Goal: Transaction & Acquisition: Book appointment/travel/reservation

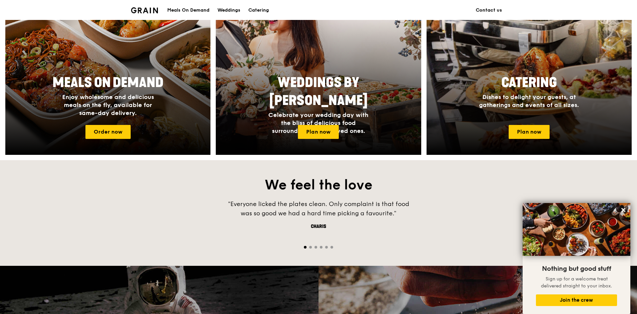
scroll to position [333, 0]
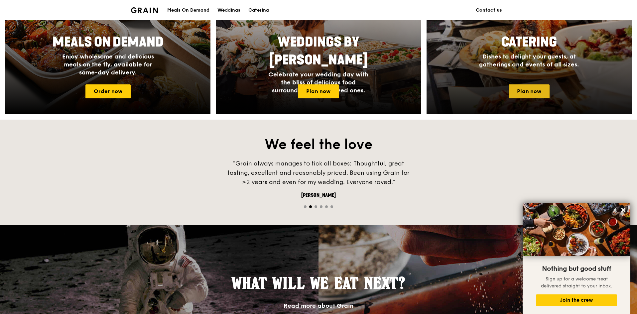
click at [537, 88] on link "Plan now" at bounding box center [529, 92] width 41 height 14
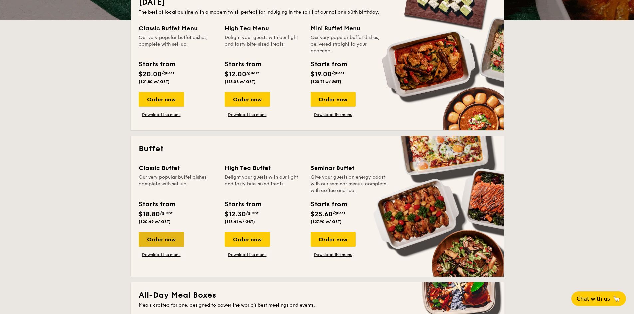
scroll to position [233, 0]
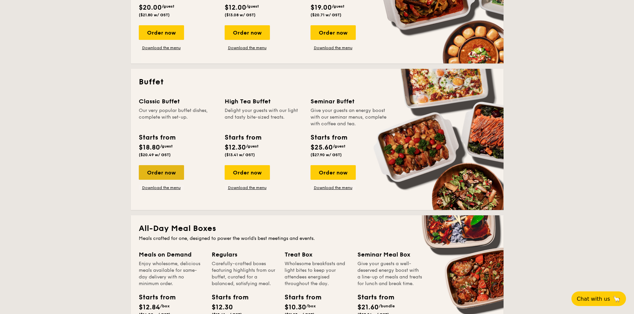
click at [170, 173] on div "Order now" at bounding box center [161, 172] width 45 height 15
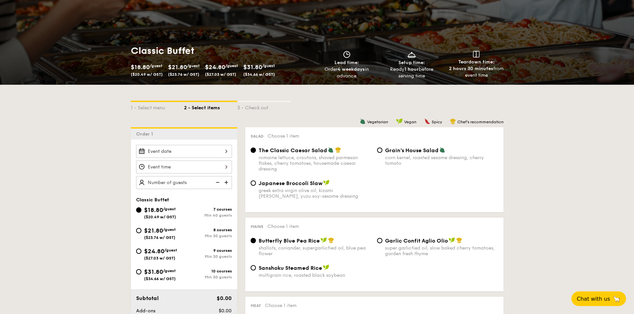
scroll to position [67, 0]
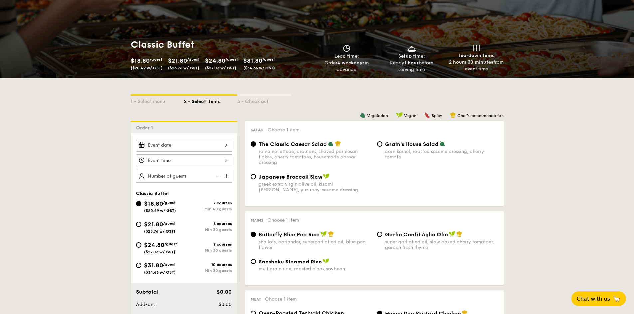
click at [214, 147] on div at bounding box center [184, 145] width 96 height 13
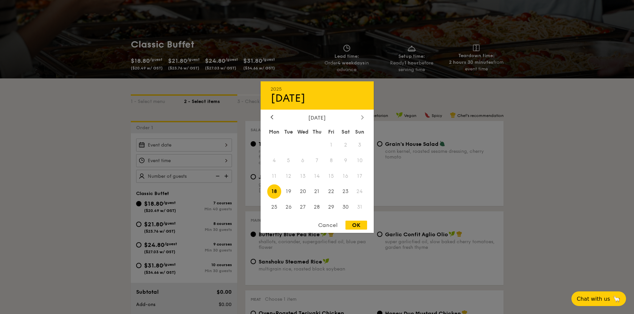
click at [364, 116] on div at bounding box center [362, 117] width 6 height 6
click at [348, 146] on span "6" at bounding box center [345, 145] width 14 height 14
click at [356, 228] on div "OK" at bounding box center [356, 225] width 22 height 9
type input "Sep 06, 2025"
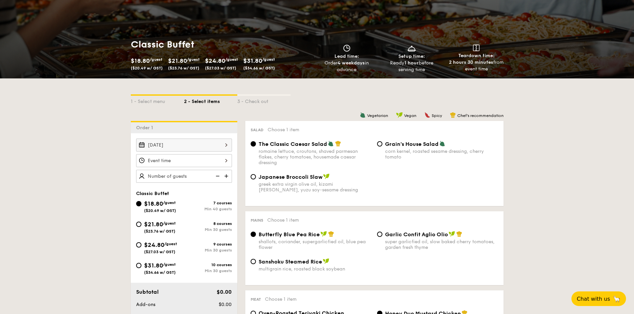
click at [196, 162] on div at bounding box center [184, 160] width 96 height 13
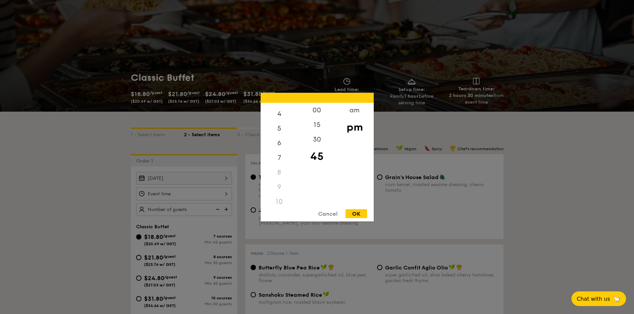
scroll to position [0, 0]
click at [363, 114] on div "am" at bounding box center [355, 112] width 38 height 19
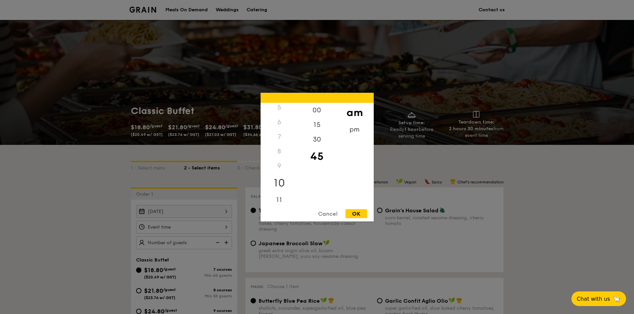
scroll to position [78, 0]
click at [279, 182] on div "10" at bounding box center [279, 181] width 38 height 19
click at [350, 217] on div "OK" at bounding box center [356, 213] width 22 height 9
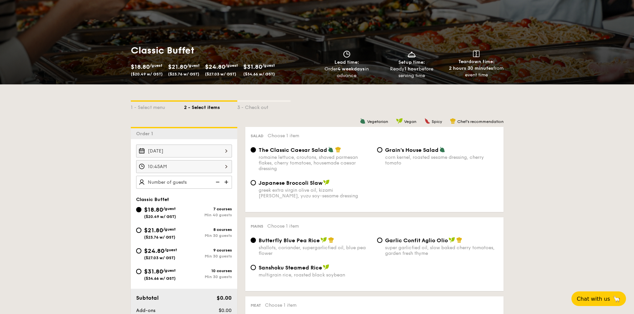
scroll to position [67, 0]
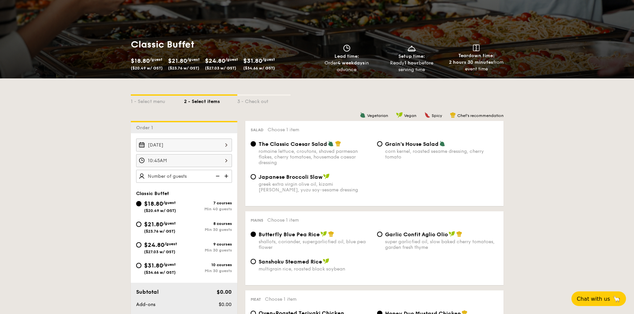
click at [221, 165] on div "10:45AM" at bounding box center [184, 160] width 96 height 13
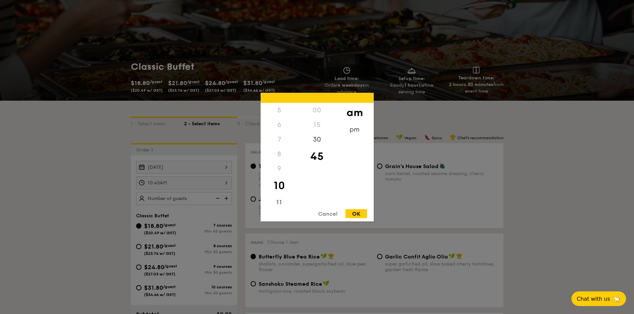
scroll to position [33, 0]
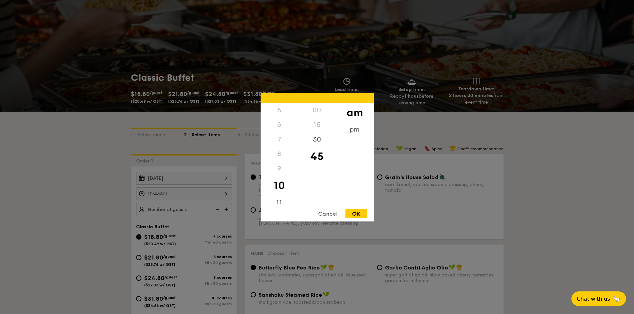
click at [320, 113] on div "00" at bounding box center [317, 110] width 38 height 15
click at [314, 114] on div "00" at bounding box center [317, 110] width 38 height 15
click at [314, 142] on div "30" at bounding box center [317, 141] width 38 height 19
click at [356, 216] on div "OK" at bounding box center [356, 213] width 22 height 9
type input "10:30AM"
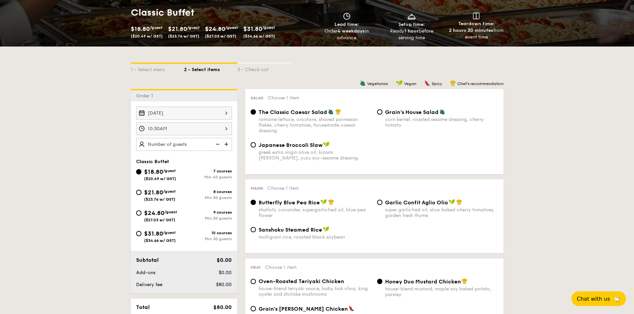
scroll to position [100, 0]
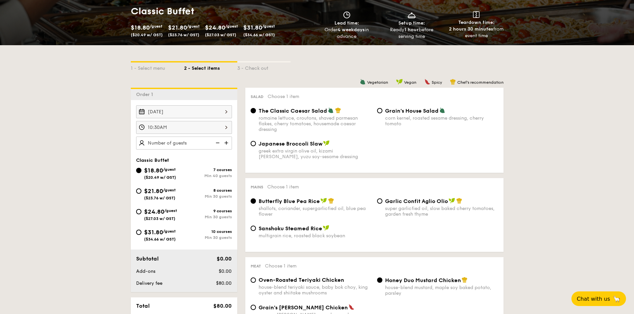
click at [219, 130] on div "10:30AM" at bounding box center [184, 127] width 96 height 13
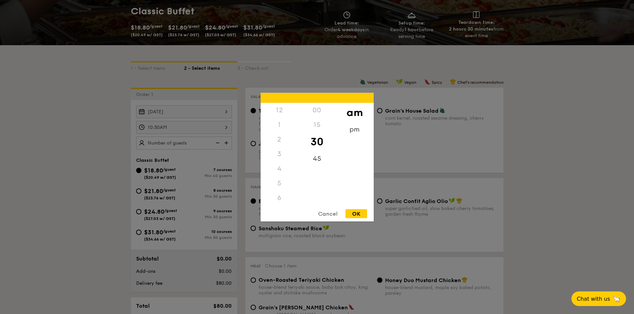
scroll to position [73, 0]
click at [348, 213] on div "OK" at bounding box center [356, 213] width 22 height 9
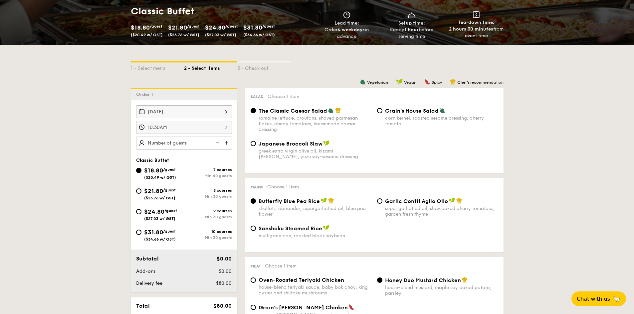
scroll to position [133, 0]
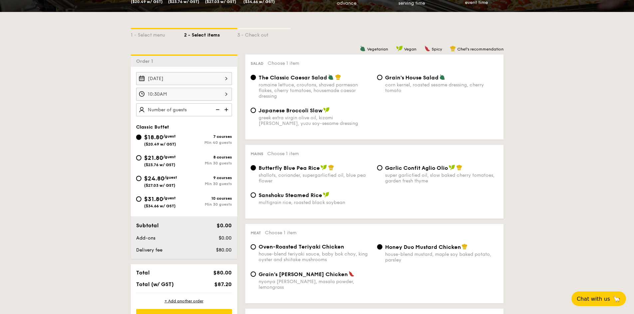
click at [227, 110] on img at bounding box center [227, 109] width 10 height 13
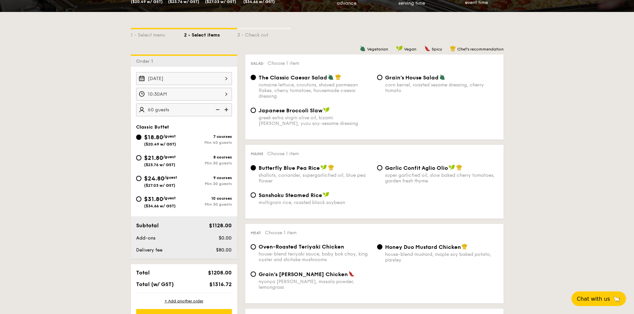
click at [227, 110] on img at bounding box center [227, 109] width 10 height 13
click at [220, 111] on img at bounding box center [217, 109] width 10 height 13
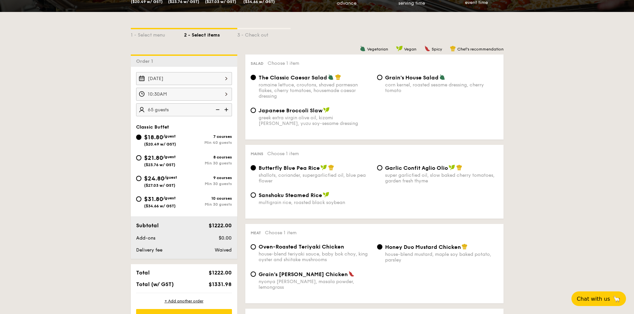
click at [220, 111] on img at bounding box center [217, 109] width 10 height 13
type input "60 guests"
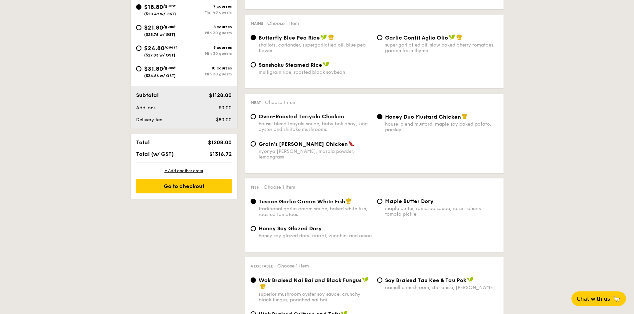
scroll to position [266, 0]
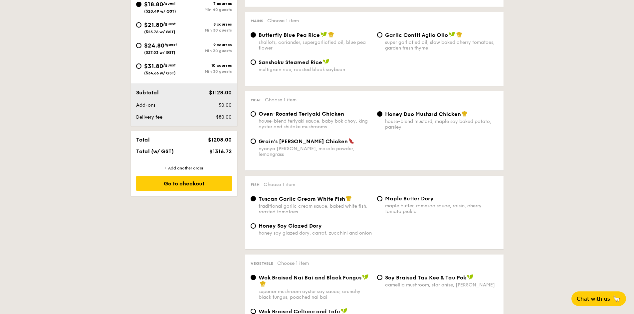
drag, startPoint x: 326, startPoint y: 118, endPoint x: 329, endPoint y: 115, distance: 4.0
click at [326, 118] on div "house-blend teriyaki sauce, baby bok choy, king oyster and shiitake mushrooms" at bounding box center [315, 123] width 113 height 11
click at [256, 117] on input "Oven-Roasted Teriyaki Chicken house-blend teriyaki sauce, baby bok choy, king o…" at bounding box center [253, 113] width 5 height 5
radio input "true"
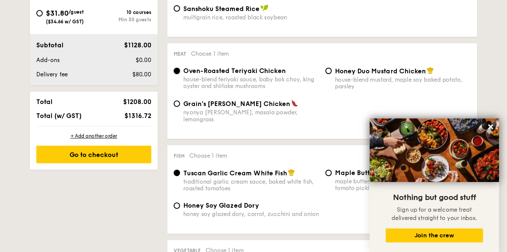
scroll to position [321, 0]
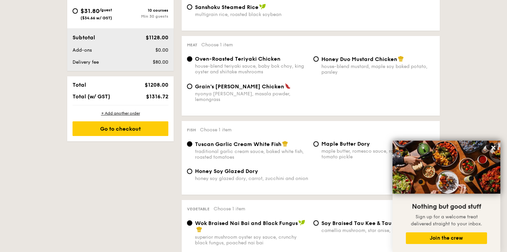
click at [462, 116] on div "1 - Select menu 2 - Select items 3 - Check out Order 1 Sep 06, 2025 10:30AM 60 …" at bounding box center [253, 242] width 507 height 836
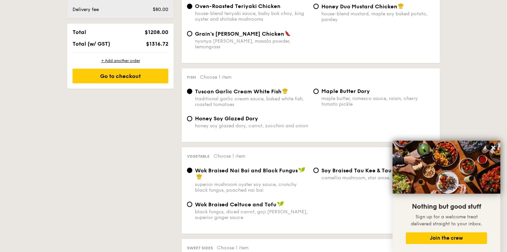
scroll to position [375, 0]
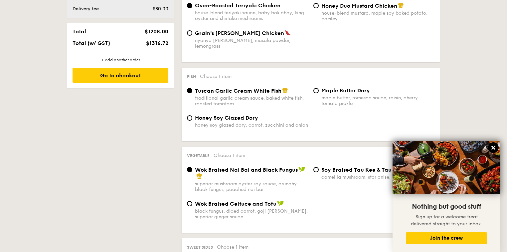
click at [495, 146] on icon at bounding box center [493, 147] width 6 height 6
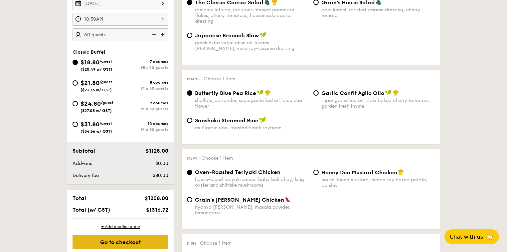
scroll to position [242, 0]
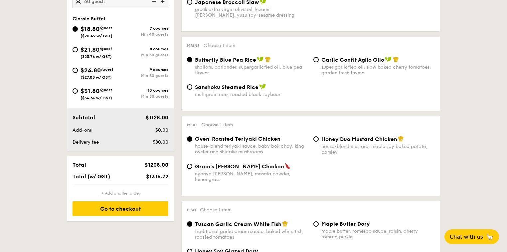
click at [130, 193] on div "+ Add another order" at bounding box center [121, 192] width 96 height 5
radio input "true"
radio input "false"
radio input "true"
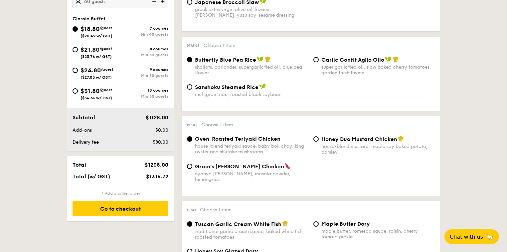
radio input "true"
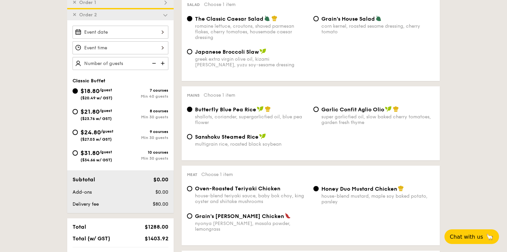
scroll to position [190, 0]
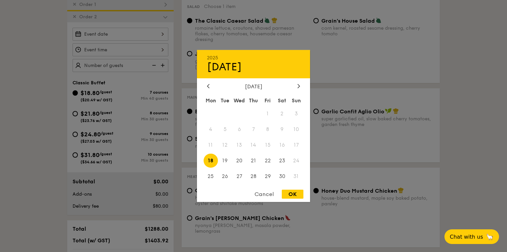
click at [146, 38] on div "2025 Aug 18 August 2025 Mon Tue Wed Thu Fri Sat Sun 1 2 3 4 5 6 7 8 9 10 11 12 …" at bounding box center [121, 34] width 96 height 13
click at [299, 84] on icon at bounding box center [299, 86] width 2 height 4
click at [284, 114] on span "6" at bounding box center [282, 113] width 14 height 14
click at [293, 191] on div "OK" at bounding box center [293, 193] width 22 height 9
type input "Sep 06, 2025"
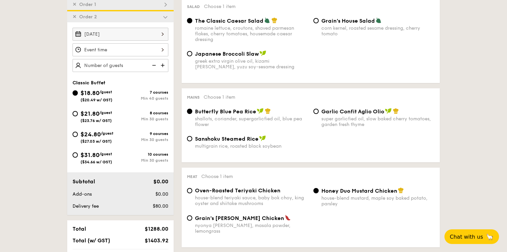
click at [144, 47] on div at bounding box center [121, 49] width 96 height 13
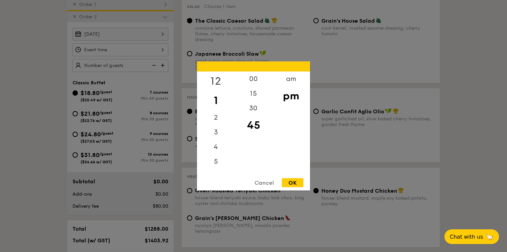
click at [220, 81] on div "12" at bounding box center [216, 81] width 38 height 19
click at [253, 108] on div "30" at bounding box center [254, 110] width 38 height 19
click at [296, 182] on div "OK" at bounding box center [293, 182] width 22 height 9
type input "12:30PM"
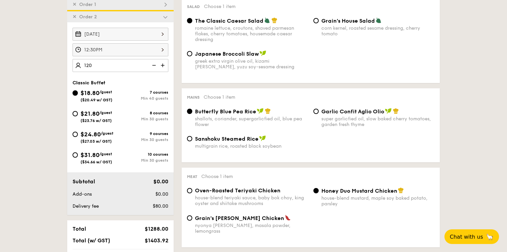
type input "120 guests"
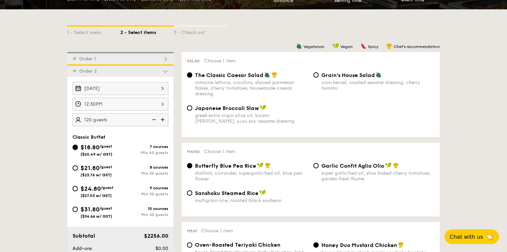
scroll to position [137, 0]
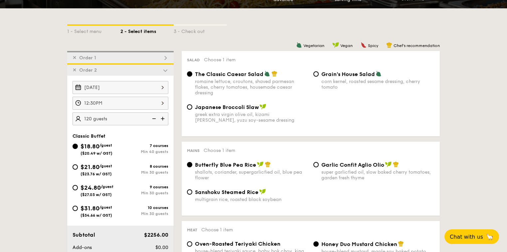
click at [211, 109] on span "Japanese Broccoli Slaw" at bounding box center [227, 107] width 64 height 6
click at [192, 109] on input "Japanese Broccoli Slaw greek extra virgin olive oil, kizami nori, ginger, yuzu …" at bounding box center [189, 106] width 5 height 5
radio input "true"
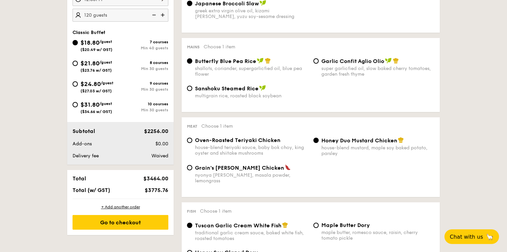
scroll to position [270, 0]
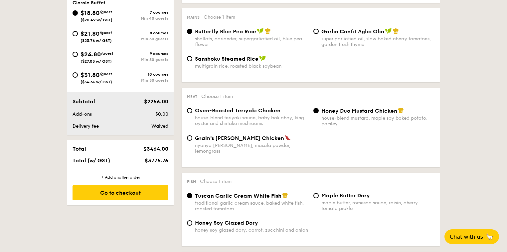
click at [343, 113] on span "Honey Duo Mustard Chicken" at bounding box center [359, 110] width 76 height 6
click at [319, 113] on input "Honey Duo Mustard Chicken house-blend mustard, maple soy baked potato, parsley" at bounding box center [315, 110] width 5 height 5
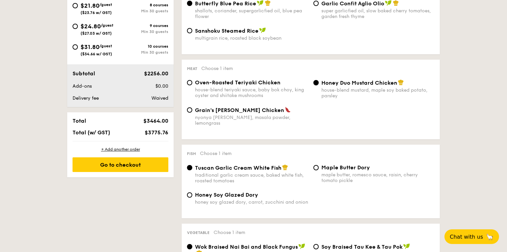
scroll to position [350, 0]
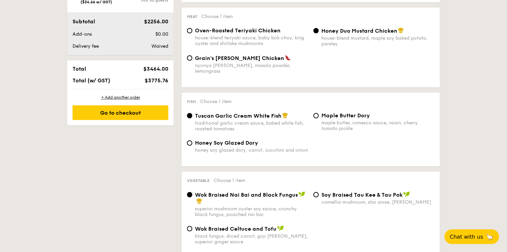
click at [338, 114] on span "Maple Butter Dory" at bounding box center [345, 115] width 49 height 6
click at [319, 114] on input "Maple Butter Dory maple butter, romesco sauce, raisin, cherry tomato pickle" at bounding box center [315, 115] width 5 height 5
radio input "true"
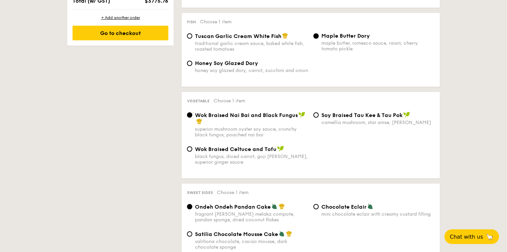
scroll to position [430, 0]
click at [228, 151] on div "Wok Braised Celtuce and Tofu black fungus, diced carrot, goji berry, superior g…" at bounding box center [251, 154] width 113 height 19
click at [192, 151] on input "Wok Braised Celtuce and Tofu black fungus, diced carrot, goji berry, superior g…" at bounding box center [189, 148] width 5 height 5
radio input "true"
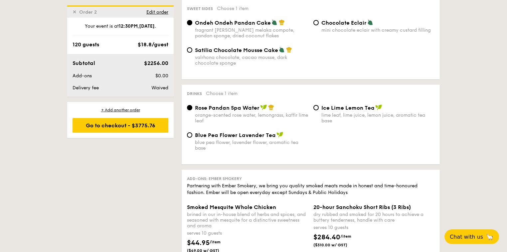
scroll to position [616, 0]
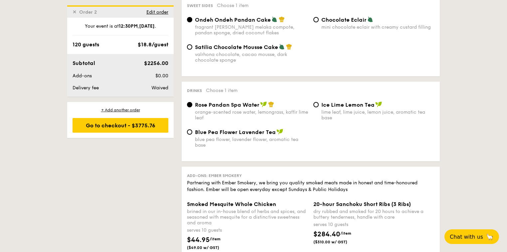
click at [267, 136] on div "Blue Pea Flower Lavender Tea blue pea flower, lavender flower, aromatic tea base" at bounding box center [251, 137] width 113 height 19
click at [192, 134] on input "Blue Pea Flower Lavender Tea blue pea flower, lavender flower, aromatic tea base" at bounding box center [189, 131] width 5 height 5
radio input "true"
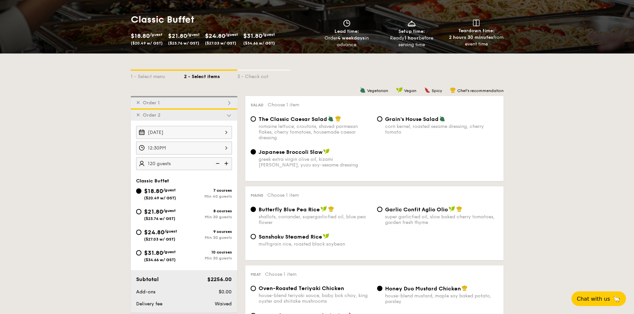
scroll to position [133, 0]
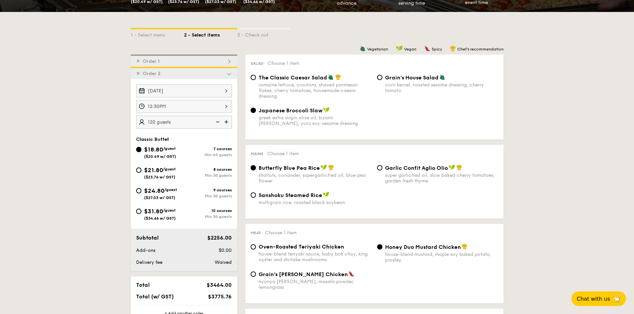
click at [227, 171] on div "8 courses" at bounding box center [208, 169] width 48 height 5
click at [141, 171] on input "$21.80 /guest ($23.76 w/ GST) 8 courses Min 30 guests" at bounding box center [138, 170] width 5 height 5
radio input "true"
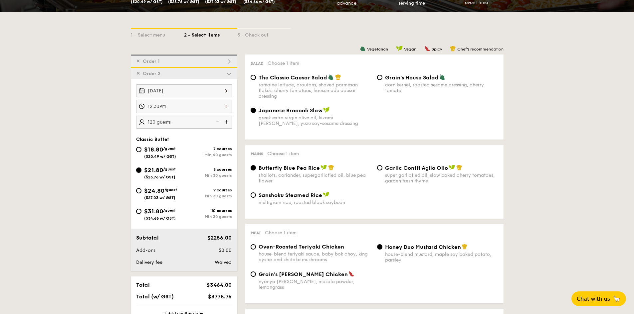
radio input "false"
radio input "true"
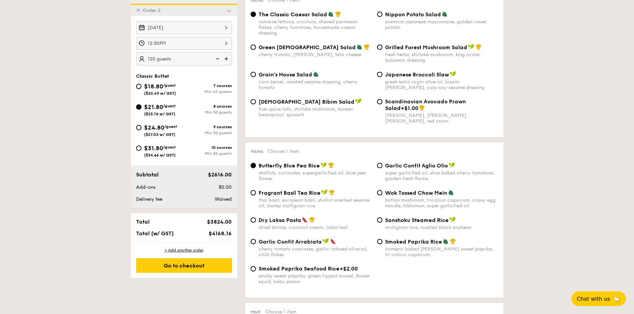
scroll to position [200, 0]
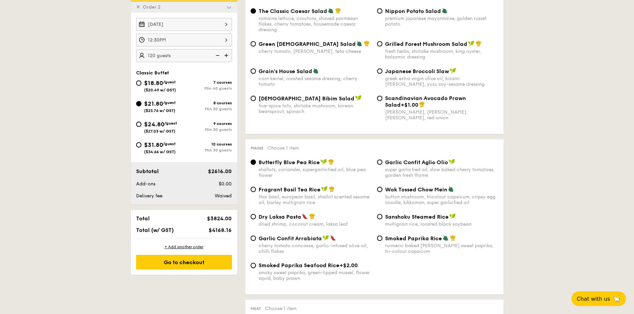
click at [406, 49] on div "fresh herbs, shiitake mushroom, king oyster, balsamic dressing" at bounding box center [441, 54] width 113 height 11
click at [382, 47] on input "Grilled Forest Mushroom Salad fresh herbs, shiitake mushroom, king oyster, bals…" at bounding box center [379, 43] width 5 height 5
radio input "true"
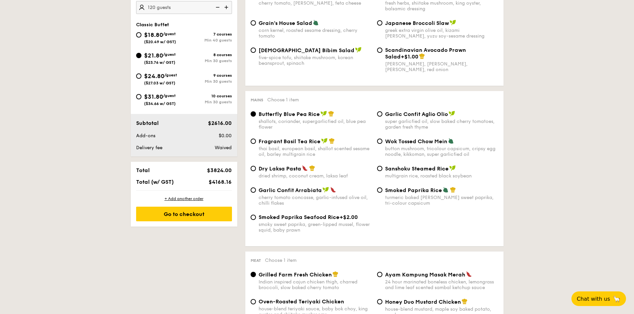
scroll to position [266, 0]
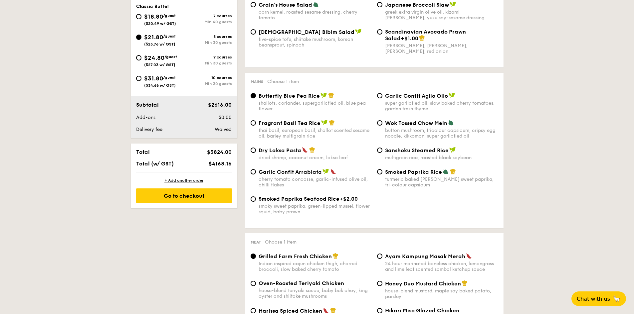
click at [295, 151] on span "Dry Laksa Pasta" at bounding box center [280, 150] width 43 height 6
click at [256, 151] on input "Dry Laksa Pasta dried shrimp, coconut cream, laksa leaf" at bounding box center [253, 150] width 5 height 5
radio input "true"
click at [299, 94] on span "Butterfly Blue Pea Rice" at bounding box center [289, 96] width 61 height 6
click at [256, 94] on input "Butterfly Blue Pea Rice shallots, coriander, supergarlicfied oil, blue pea flow…" at bounding box center [253, 95] width 5 height 5
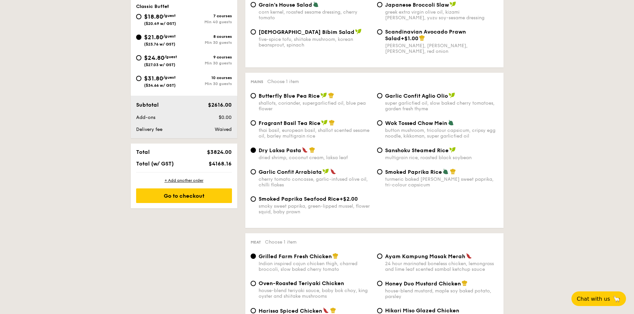
radio input "true"
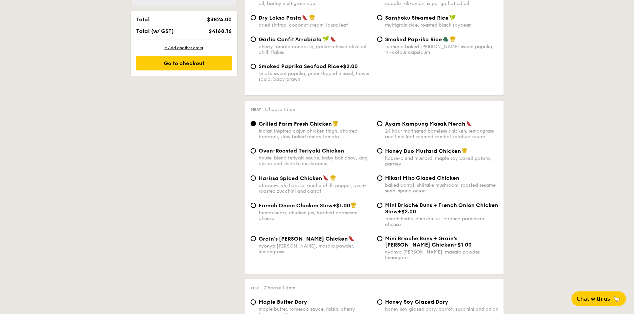
scroll to position [399, 0]
